Goal: Find specific page/section: Find specific page/section

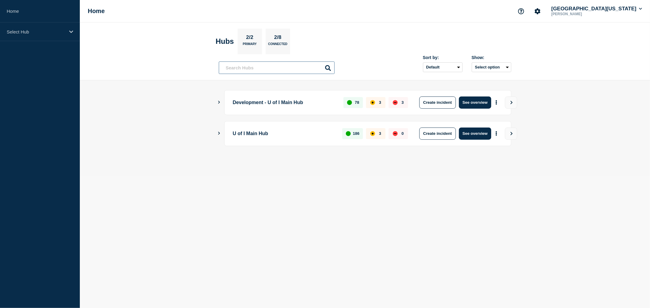
click at [233, 69] on input "text" at bounding box center [277, 68] width 116 height 12
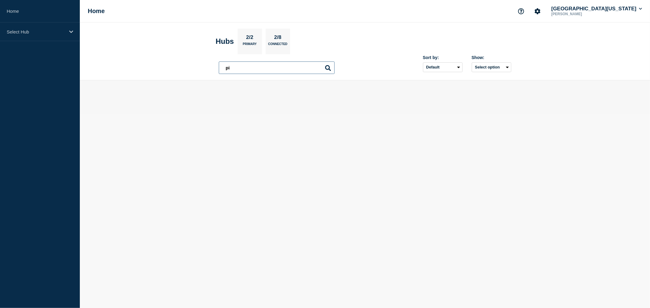
type input "p"
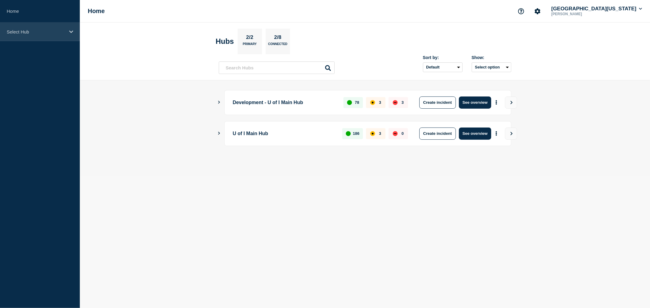
click at [54, 33] on p "Select Hub" at bounding box center [36, 31] width 58 height 5
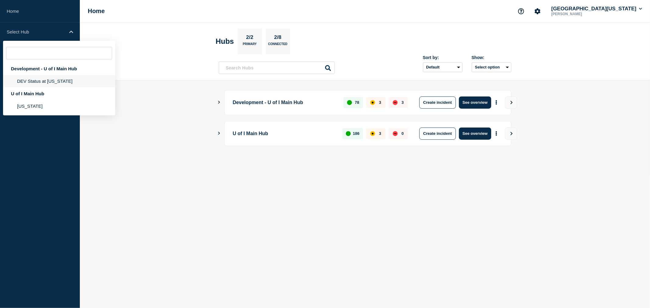
click at [45, 83] on li "DEV Status at [US_STATE]" at bounding box center [59, 81] width 112 height 12
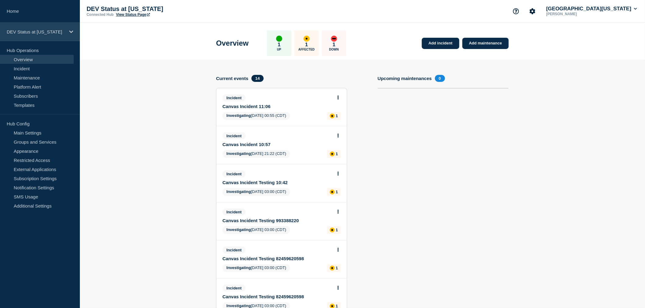
click at [73, 31] on div "DEV Status at [US_STATE]" at bounding box center [40, 32] width 80 height 19
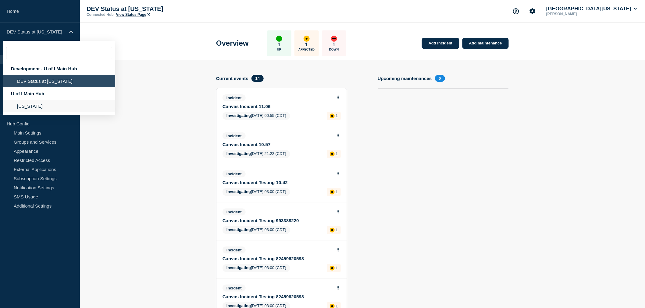
click at [25, 104] on li "[US_STATE]" at bounding box center [59, 106] width 112 height 12
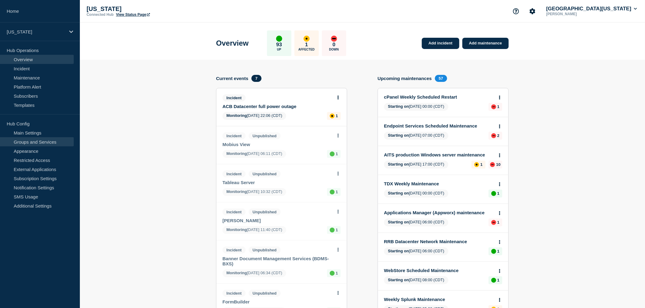
click at [30, 144] on link "Groups and Services" at bounding box center [37, 141] width 74 height 9
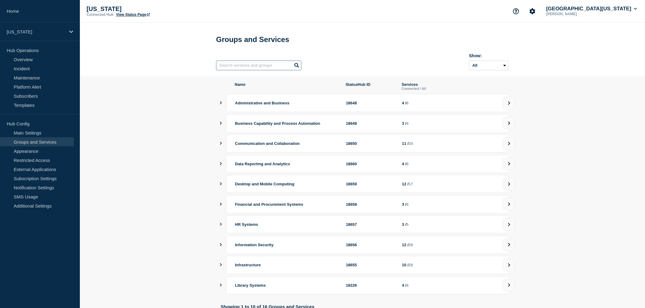
click at [244, 69] on input "text" at bounding box center [258, 66] width 85 height 10
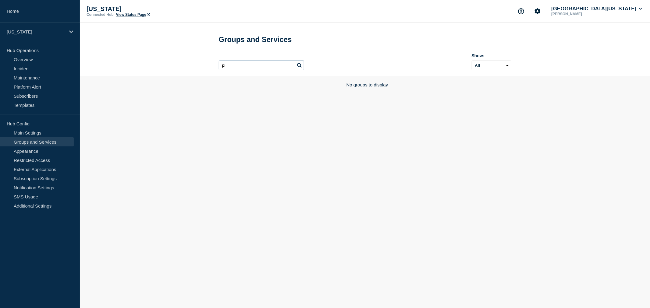
type input "p"
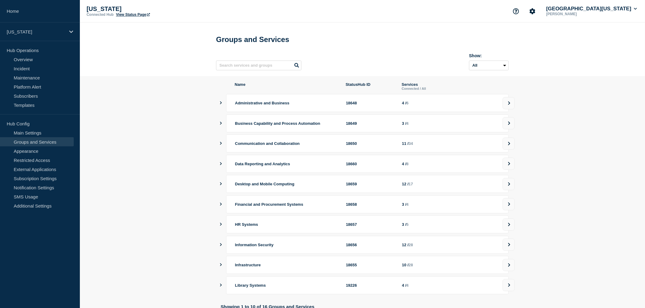
click at [161, 124] on section "Name StatusHub ID Services Connected / All Administrative and Business 18648 4 …" at bounding box center [362, 205] width 565 height 259
click at [23, 57] on link "Overview" at bounding box center [37, 59] width 74 height 9
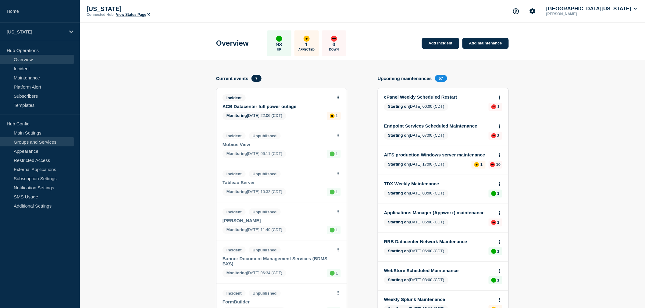
click at [26, 139] on link "Groups and Services" at bounding box center [37, 141] width 74 height 9
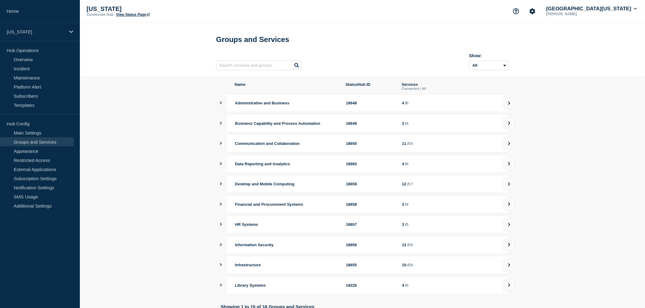
click at [218, 104] on div "Name StatusHub ID Services Connected / All Administrative and Business 18648 4 …" at bounding box center [362, 204] width 292 height 244
click at [223, 104] on icon "showServices" at bounding box center [221, 102] width 4 height 3
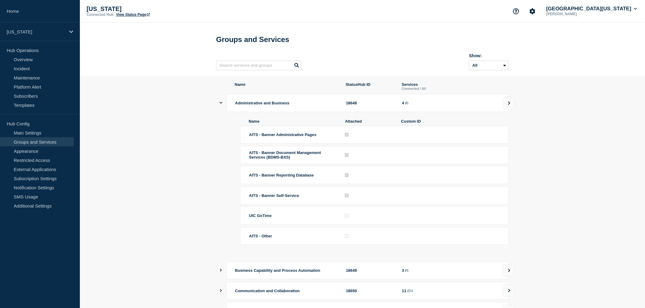
click at [223, 108] on div "Administrative and Business 18648 4 / 6" at bounding box center [365, 103] width 288 height 18
click at [221, 105] on icon "showServices" at bounding box center [220, 103] width 3 height 4
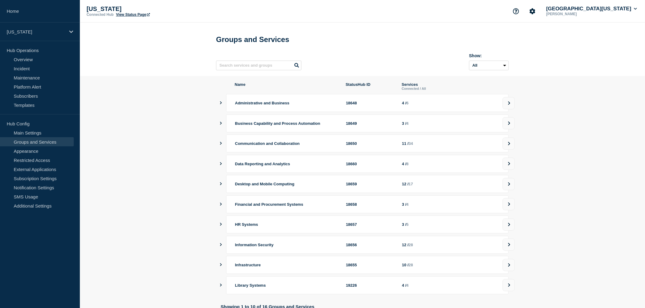
click at [193, 119] on section "Name StatusHub ID Services Connected / All Administrative and Business 18648 4 …" at bounding box center [362, 205] width 565 height 259
